Goal: Task Accomplishment & Management: Use online tool/utility

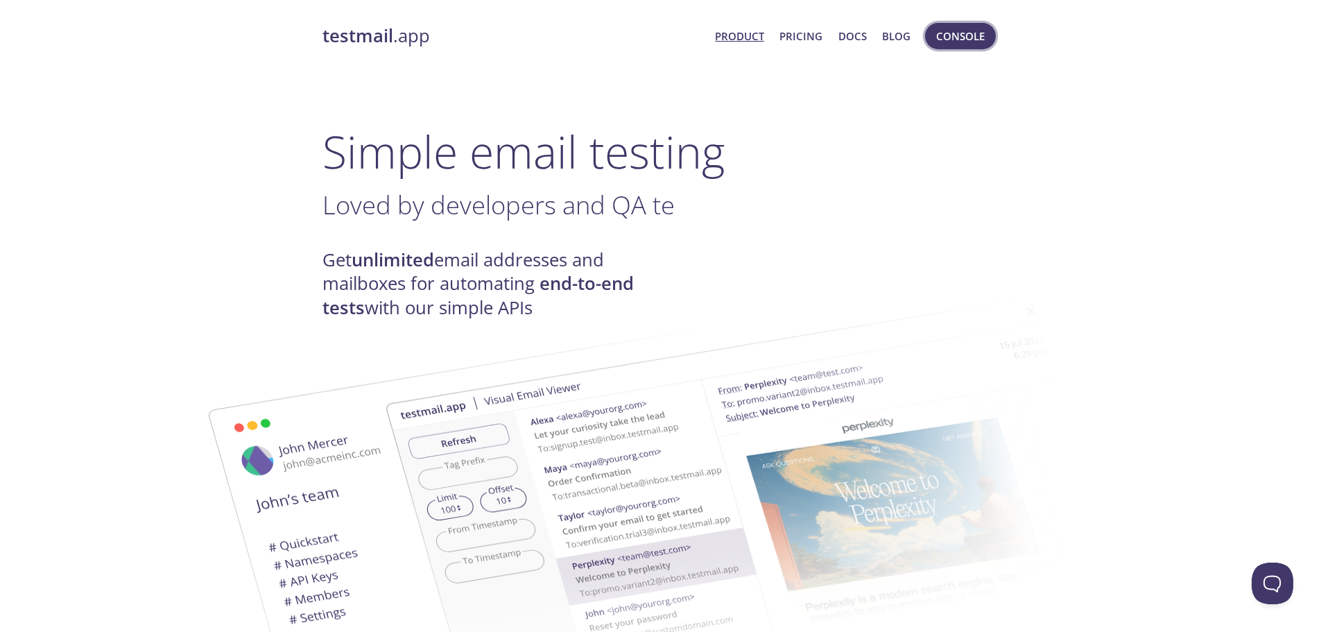
click at [977, 38] on span "Console" at bounding box center [960, 36] width 49 height 18
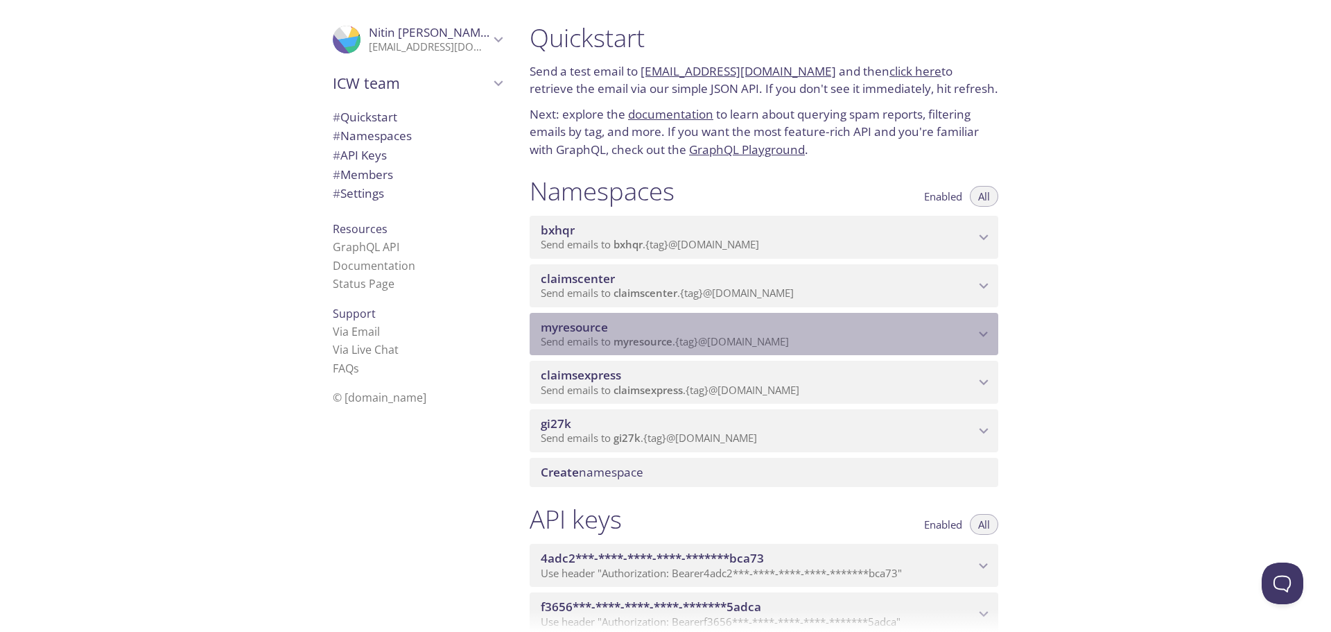
click at [941, 345] on p "Send emails to myresource . {tag} @[DOMAIN_NAME]" at bounding box center [758, 342] width 434 height 14
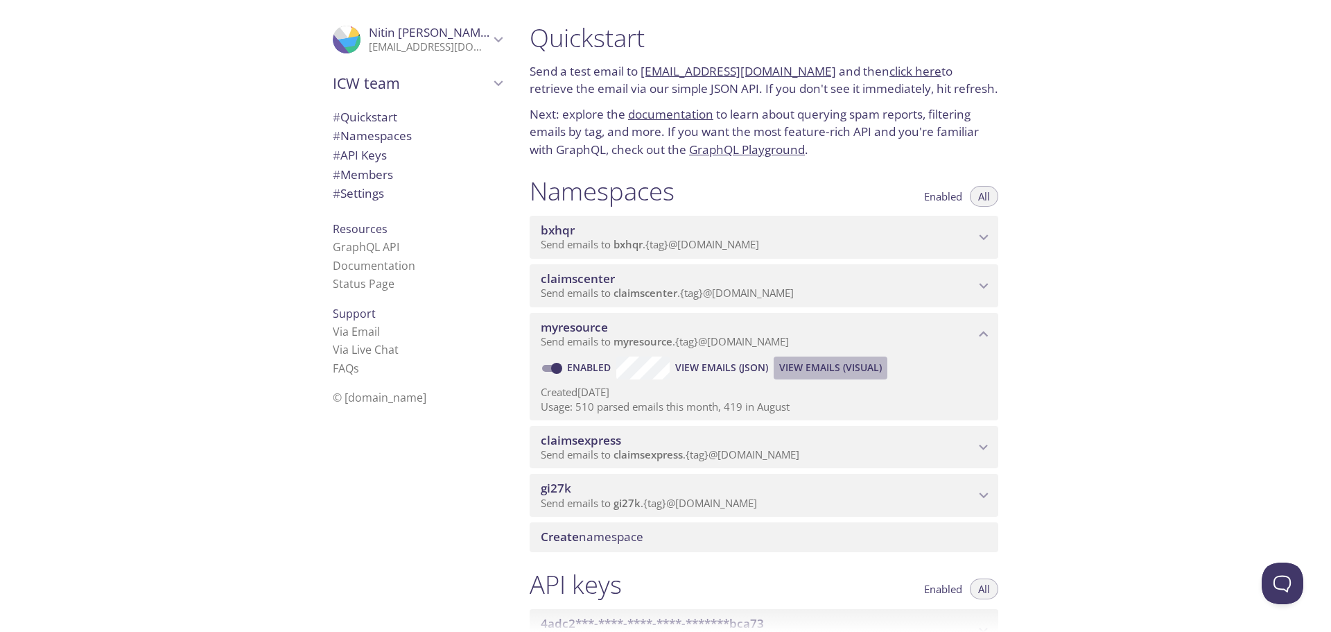
click at [826, 371] on span "View Emails (Visual)" at bounding box center [830, 367] width 103 height 17
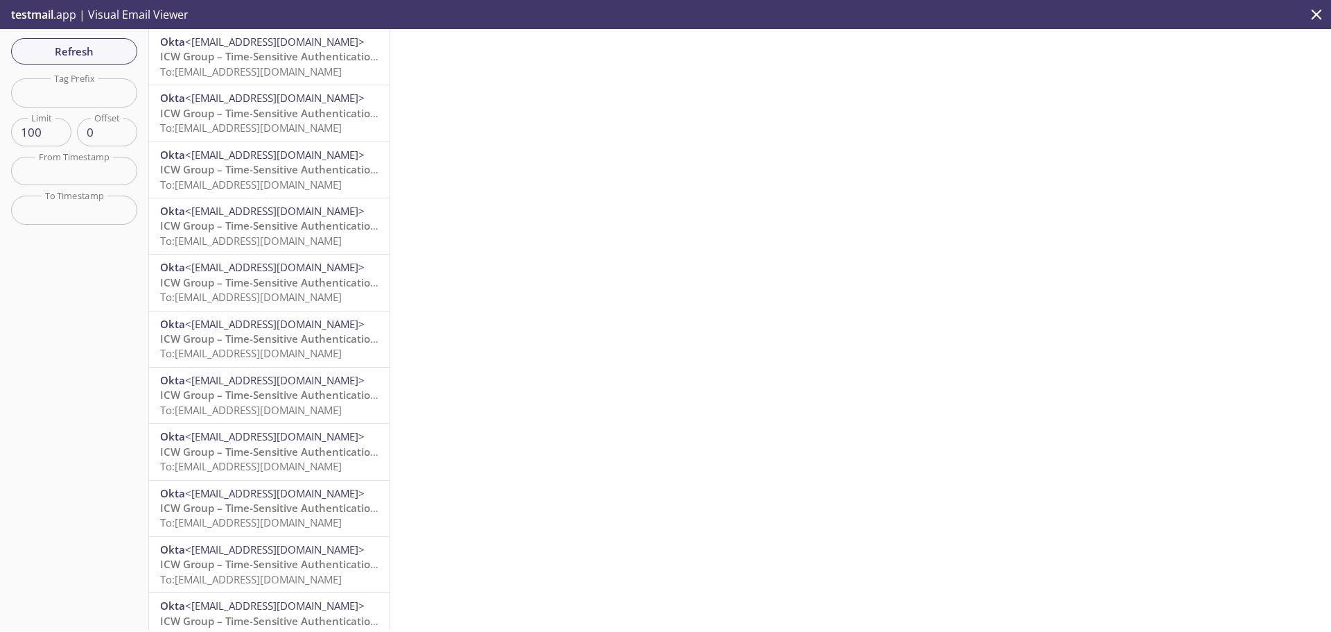
click at [284, 71] on span "To: [EMAIL_ADDRESS][DOMAIN_NAME]" at bounding box center [251, 71] width 182 height 14
